Goal: Navigation & Orientation: Find specific page/section

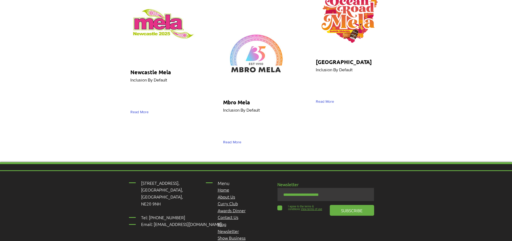
scroll to position [1827, 0]
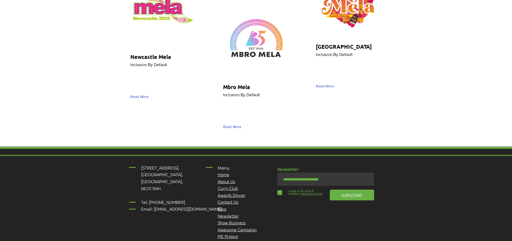
click at [235, 192] on span "Awards Dinner" at bounding box center [232, 195] width 28 height 6
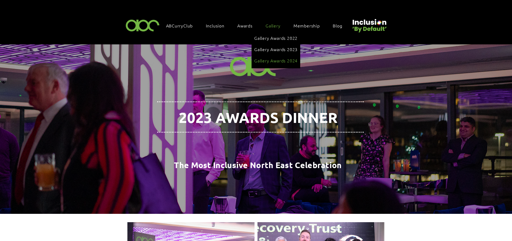
click at [288, 60] on span "Gallery Awards 2024" at bounding box center [275, 60] width 43 height 6
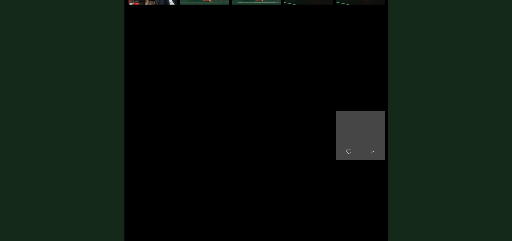
scroll to position [296, 0]
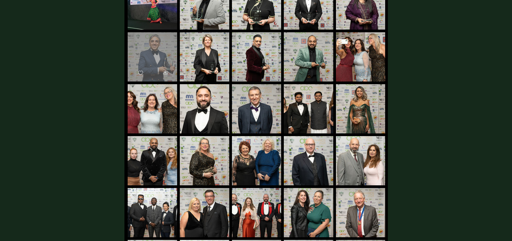
click at [152, 46] on div "main content" at bounding box center [152, 54] width 49 height 44
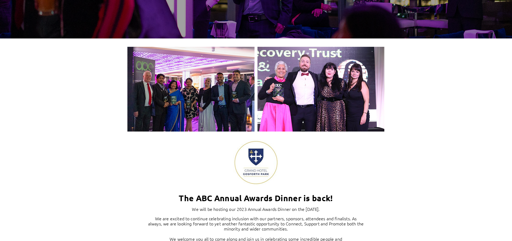
scroll to position [188, 0]
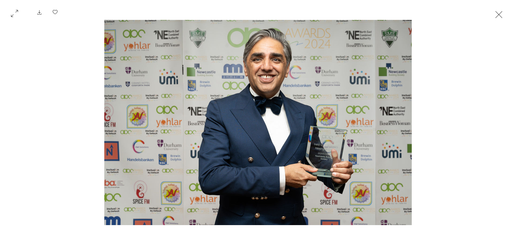
click at [498, 15] on button "Exit expand mode" at bounding box center [499, 14] width 10 height 12
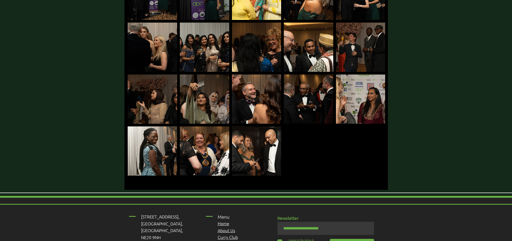
scroll to position [1451, 0]
